Goal: Transaction & Acquisition: Purchase product/service

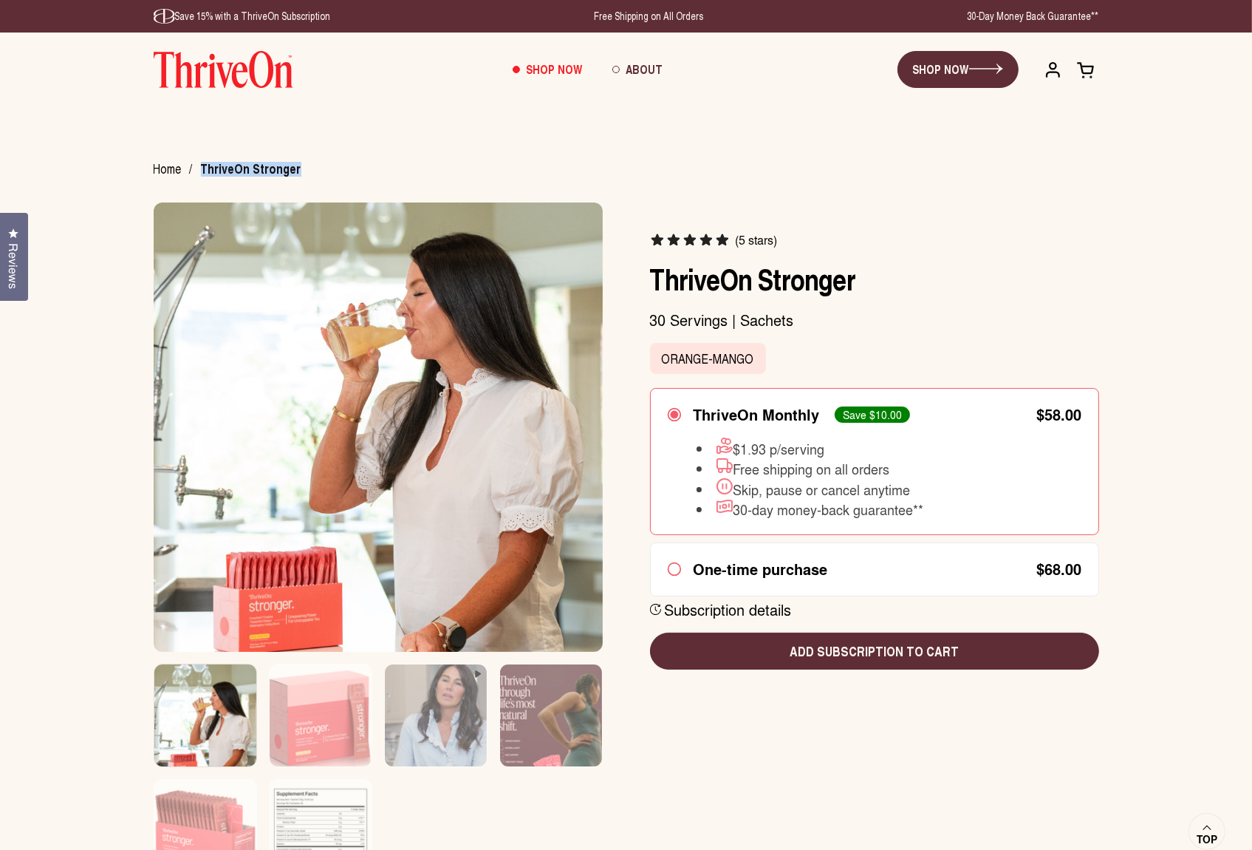
click at [206, 74] on img at bounding box center [224, 69] width 140 height 37
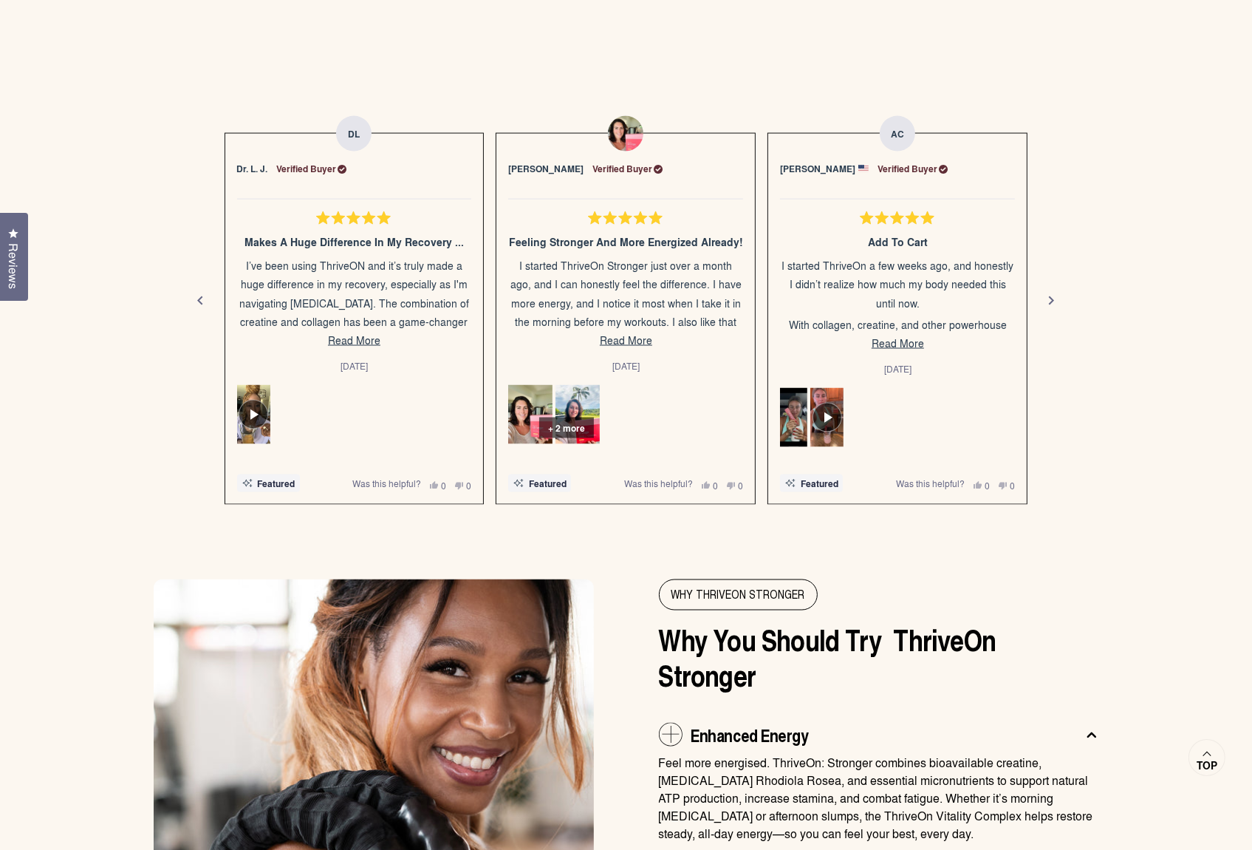
scroll to position [2618, 0]
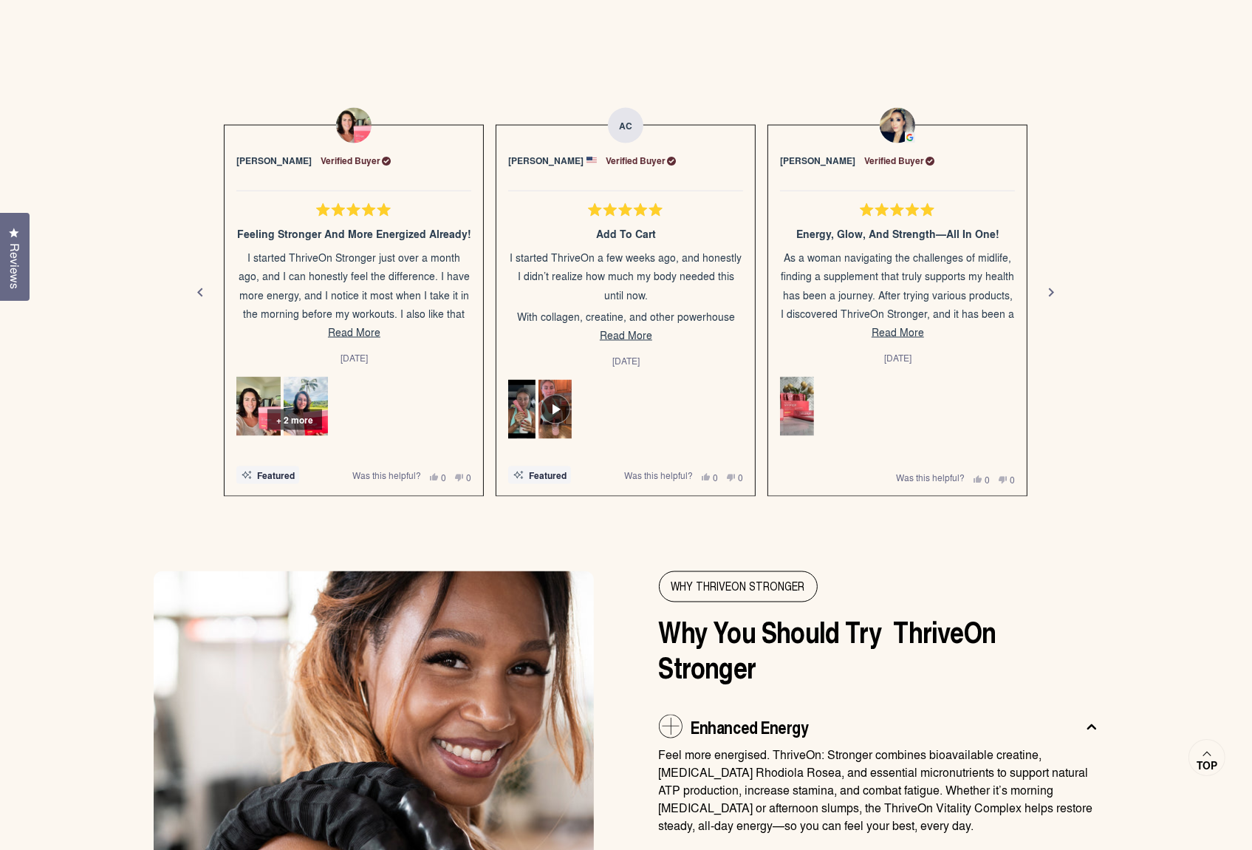
click at [18, 263] on span "Reviews" at bounding box center [14, 266] width 19 height 46
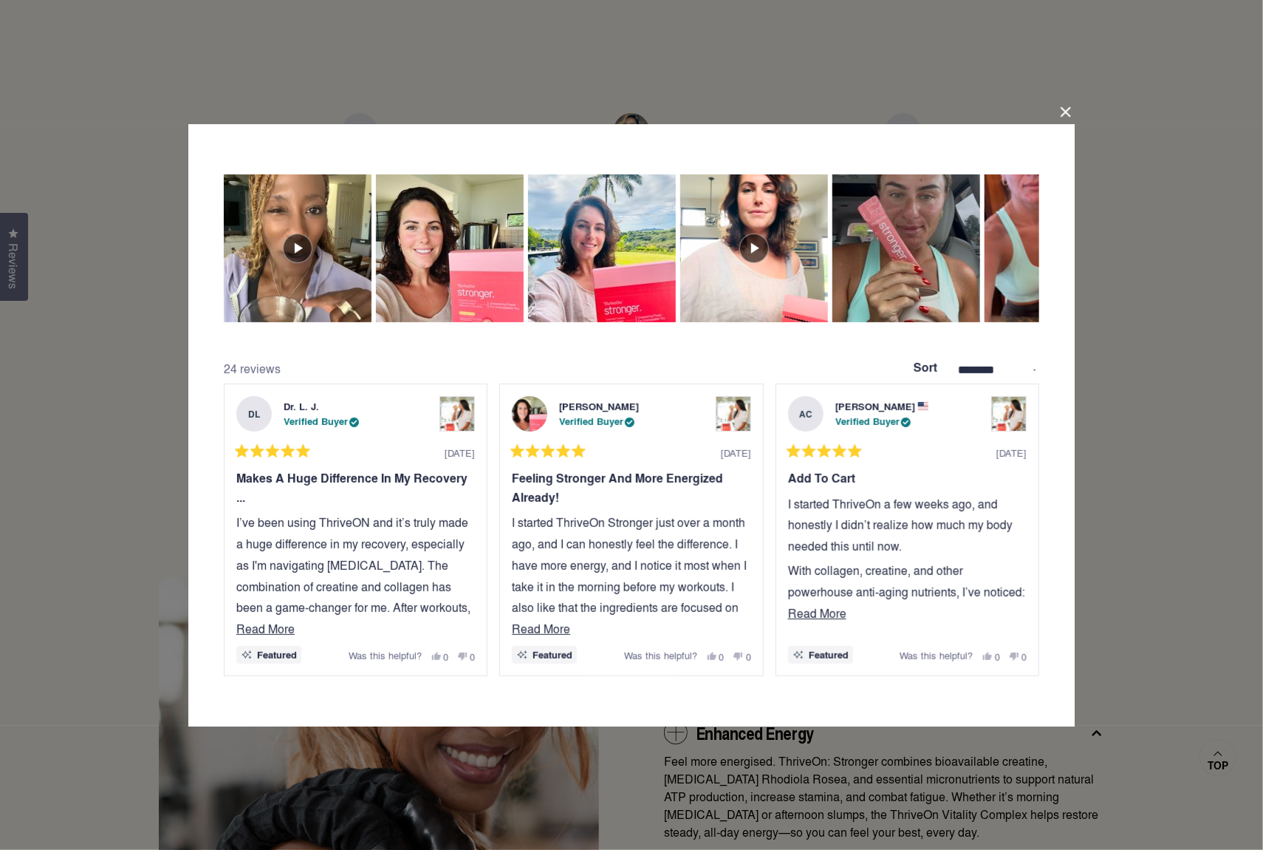
click at [1068, 113] on button "Close Dialog" at bounding box center [1066, 112] width 24 height 24
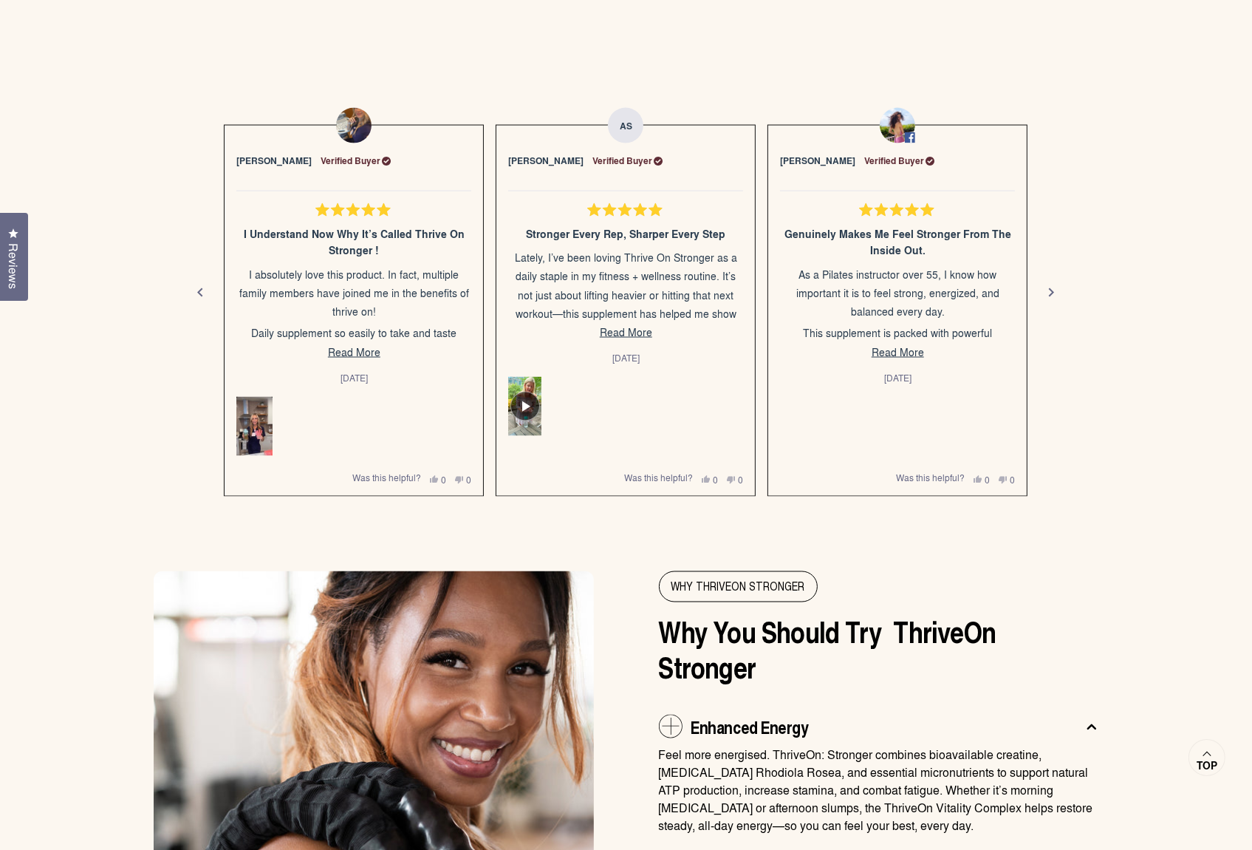
click at [1098, 281] on div "DL Dr. L. J. Verified Buyer Rated 5 out of 5 stars 1 week ago Makes a huge diff…" at bounding box center [627, 293] width 946 height 409
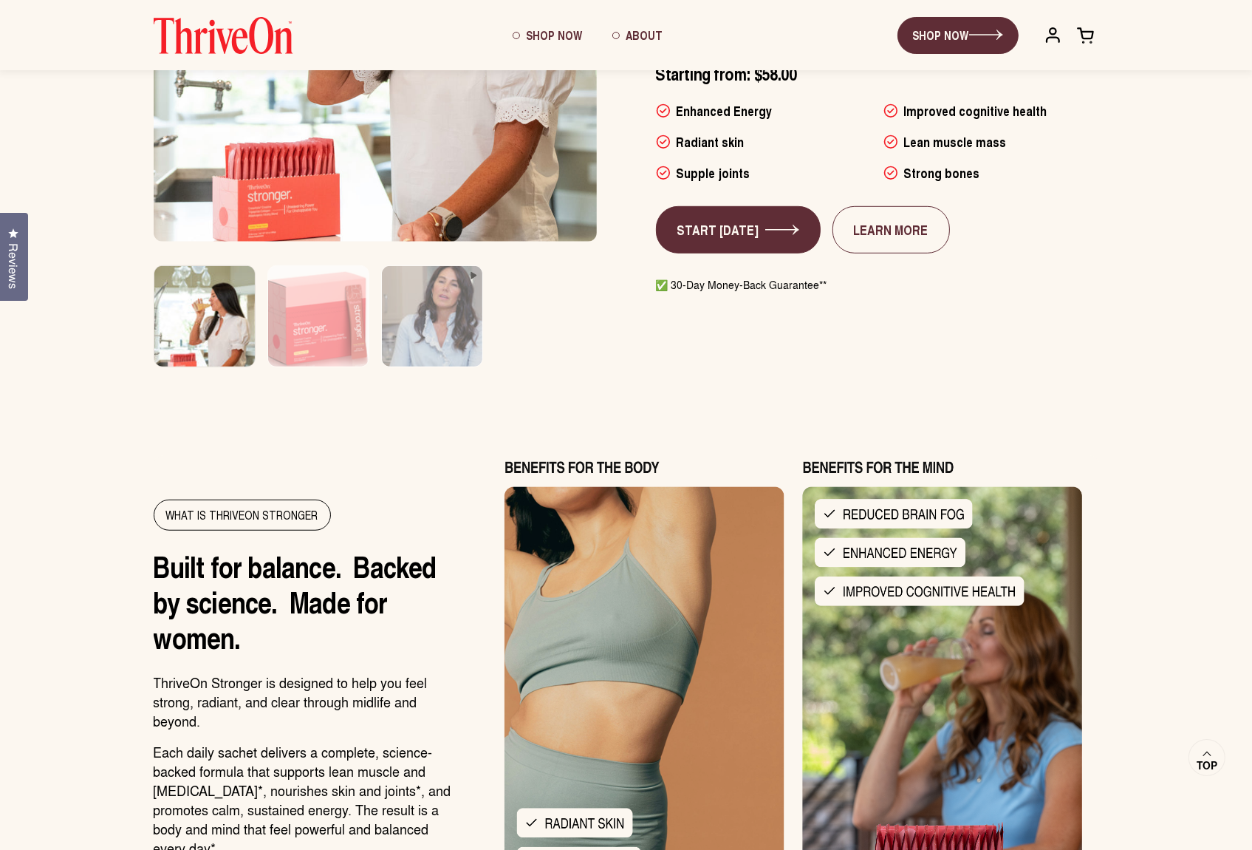
scroll to position [1023, 0]
click at [723, 230] on link "START TODAY" at bounding box center [738, 230] width 165 height 47
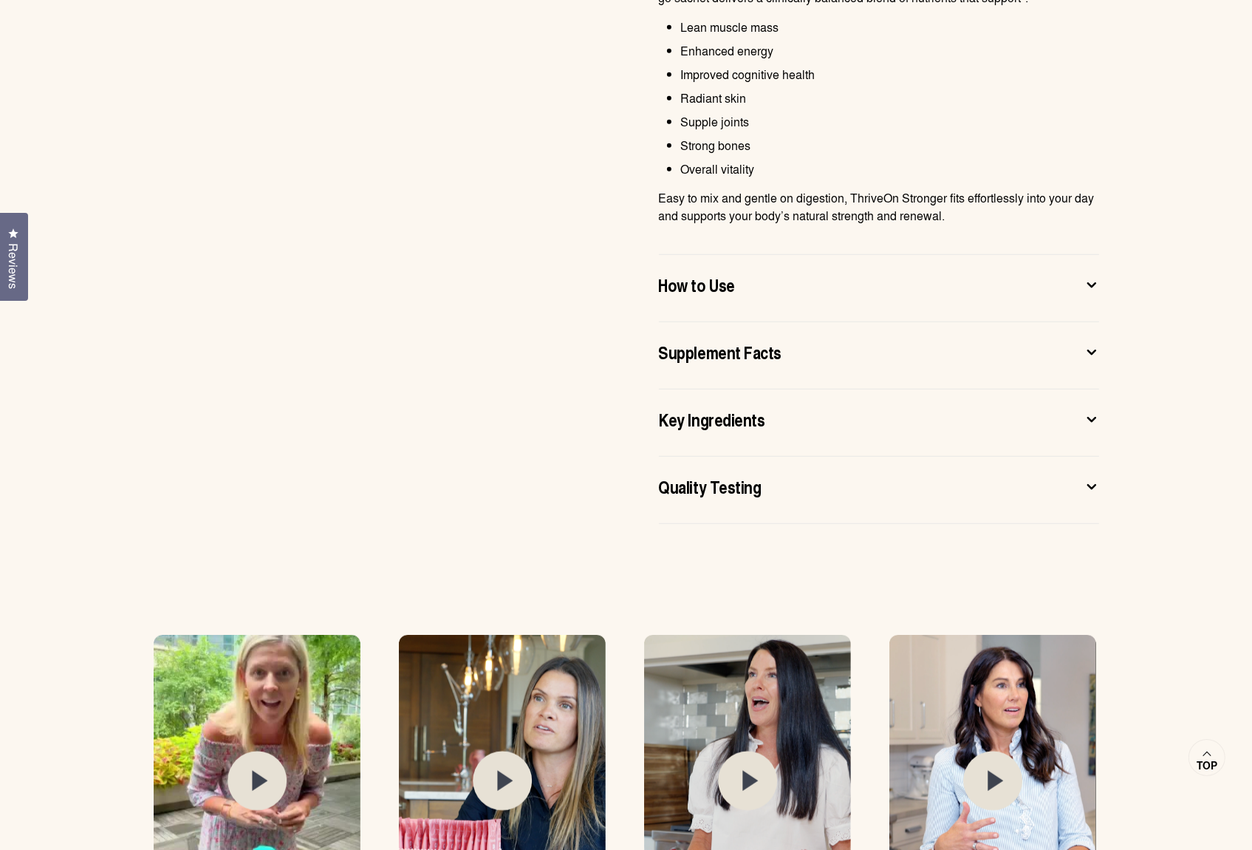
scroll to position [1064, 0]
